Goal: Task Accomplishment & Management: Manage account settings

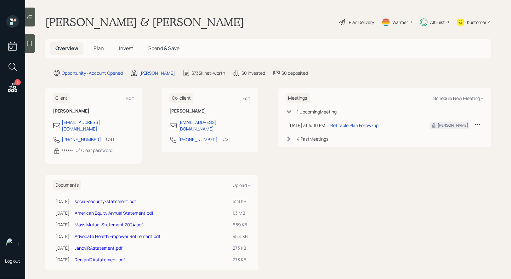
click at [94, 245] on link "JancyIRAstatement.pdf" at bounding box center [99, 248] width 48 height 6
click at [102, 233] on link "Advocate Health Empower Retirement.pdf" at bounding box center [118, 236] width 86 height 6
click at [101, 47] on span "Plan" at bounding box center [99, 48] width 10 height 7
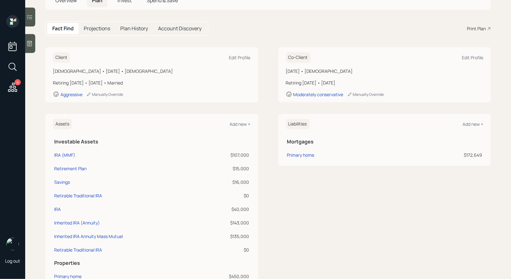
scroll to position [52, 0]
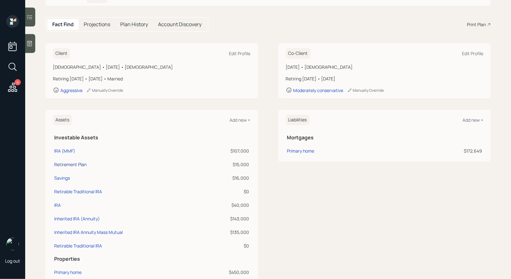
click at [68, 164] on div "Retirement Plan" at bounding box center [70, 164] width 32 height 7
select select "ira"
select select "balanced"
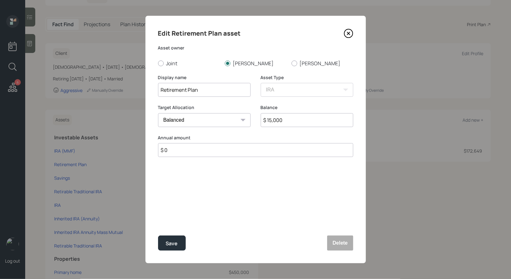
click at [350, 33] on icon at bounding box center [348, 33] width 9 height 9
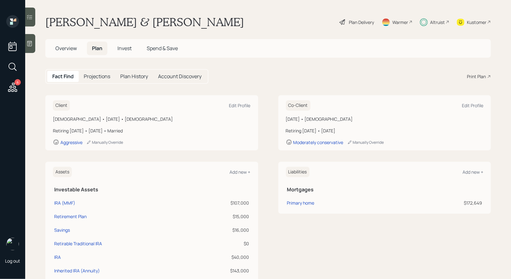
click at [125, 49] on span "Invest" at bounding box center [125, 48] width 14 height 7
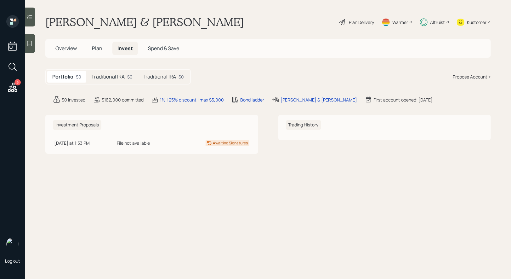
click at [112, 78] on h5 "Traditional IRA" at bounding box center [107, 77] width 33 height 6
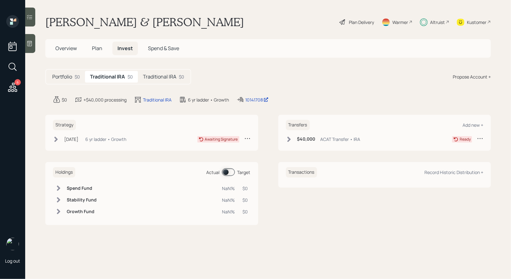
click at [55, 139] on icon at bounding box center [56, 139] width 6 height 6
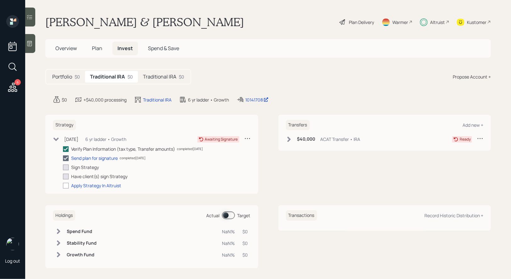
click at [163, 80] on h5 "Traditional IRA" at bounding box center [159, 77] width 33 height 6
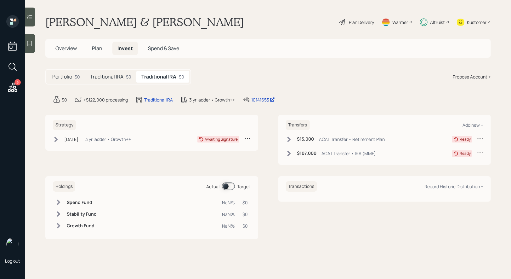
click at [113, 76] on h5 "Traditional IRA" at bounding box center [106, 77] width 33 height 6
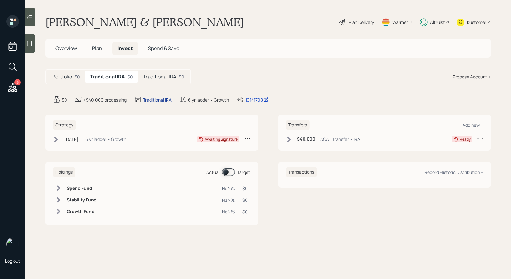
click at [150, 99] on div "Traditional IRA" at bounding box center [157, 99] width 29 height 7
select select "traditional"
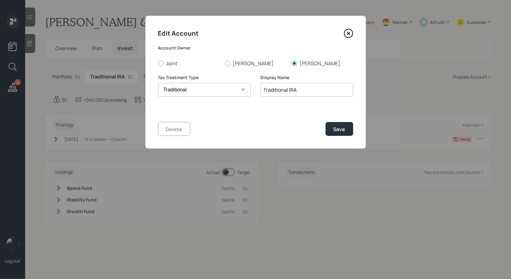
click at [263, 90] on input "Traditional IRA" at bounding box center [307, 90] width 93 height 14
type input "Jancy Traditional IRA"
click at [344, 131] on div "Save" at bounding box center [340, 129] width 12 height 7
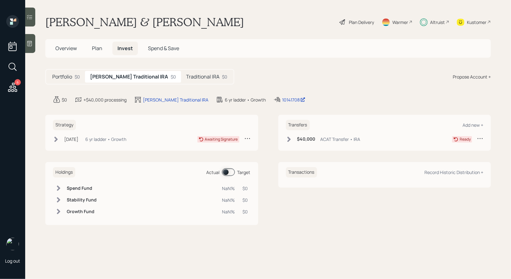
click at [289, 140] on icon at bounding box center [288, 138] width 3 height 5
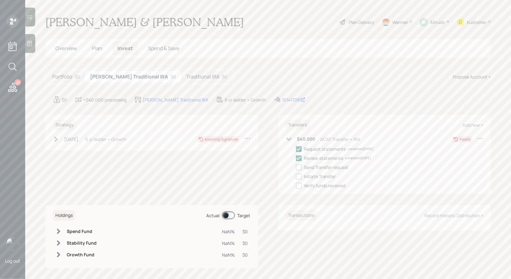
click at [56, 141] on icon at bounding box center [56, 139] width 6 height 6
click at [63, 49] on span "Overview" at bounding box center [65, 48] width 21 height 7
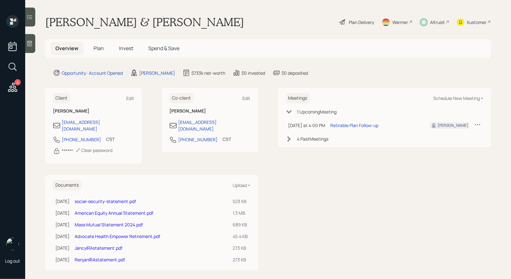
click at [94, 233] on link "Advocate Health Empower Retirement.pdf" at bounding box center [118, 236] width 86 height 6
click at [101, 210] on link "American Equity Annual Statement.pdf" at bounding box center [114, 213] width 79 height 6
click at [90, 233] on link "Advocate Health Empower Retirement.pdf" at bounding box center [118, 236] width 86 height 6
